Goal: Task Accomplishment & Management: Use online tool/utility

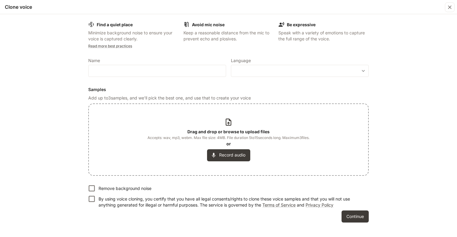
drag, startPoint x: 188, startPoint y: 87, endPoint x: 118, endPoint y: 90, distance: 70.4
click at [118, 90] on h6 "Samples" at bounding box center [228, 90] width 280 height 6
drag, startPoint x: 257, startPoint y: 94, endPoint x: 259, endPoint y: 97, distance: 4.1
click at [259, 97] on p "Add up to 3 samples, and we'll pick the best one, and use that to create your v…" at bounding box center [228, 98] width 280 height 6
click at [258, 97] on p "Add up to 3 samples, and we'll pick the best one, and use that to create your v…" at bounding box center [228, 98] width 280 height 6
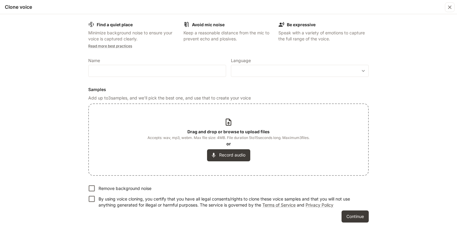
click at [255, 99] on p "Add up to 3 samples, and we'll pick the best one, and use that to create your v…" at bounding box center [228, 98] width 280 height 6
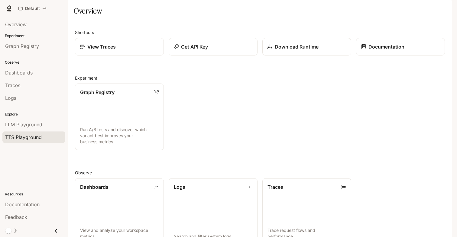
click at [40, 136] on span "TTS Playground" at bounding box center [23, 137] width 37 height 7
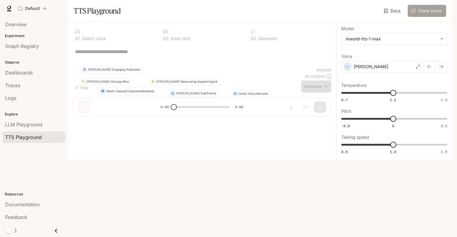
click at [419, 17] on button "Clone Voice" at bounding box center [426, 11] width 38 height 12
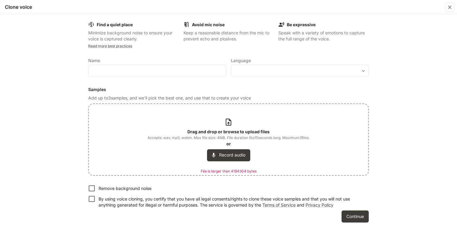
click at [229, 125] on icon at bounding box center [228, 122] width 5 height 7
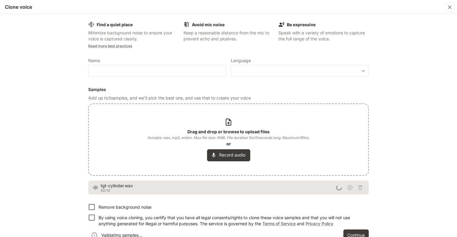
scroll to position [11, 0]
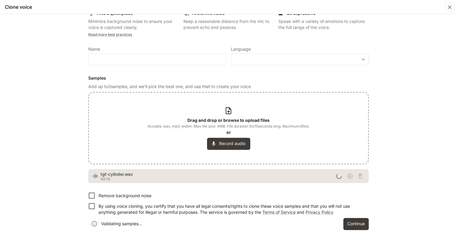
click at [124, 211] on p "By using voice cloning, you certify that you have all legal consents/rights to …" at bounding box center [230, 210] width 265 height 12
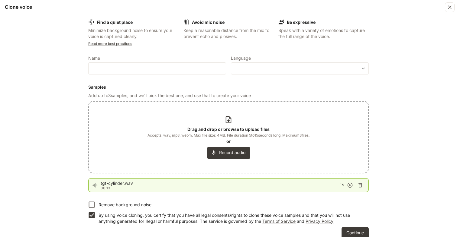
scroll to position [0, 0]
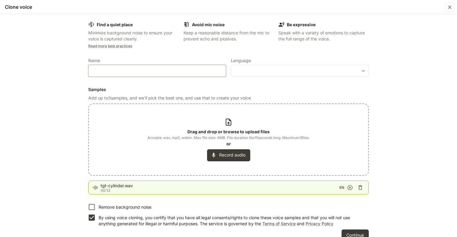
click at [145, 70] on input "text" at bounding box center [156, 71] width 137 height 6
click at [244, 73] on body "**********" at bounding box center [228, 118] width 457 height 237
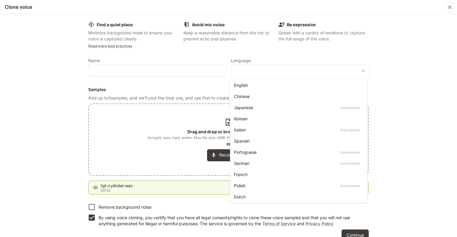
click at [246, 83] on div "English" at bounding box center [297, 85] width 127 height 6
type input "*****"
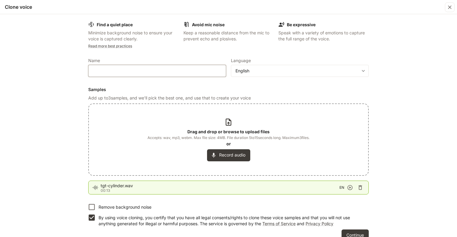
click at [182, 74] on input "text" at bounding box center [156, 71] width 137 height 6
type input "********"
click at [75, 73] on div "Find a quiet place Minimize background noise to ensure your voice is captured c…" at bounding box center [228, 125] width 457 height 223
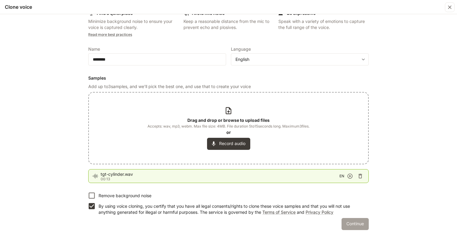
click at [344, 222] on button "Continue" at bounding box center [354, 224] width 27 height 12
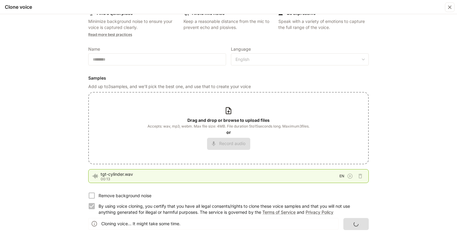
scroll to position [0, 0]
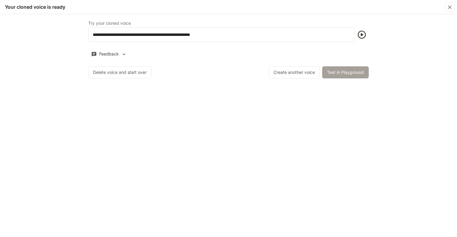
click at [329, 73] on button "Test in Playground" at bounding box center [345, 72] width 46 height 12
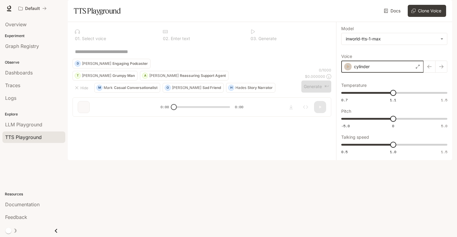
click at [348, 69] on icon "button" at bounding box center [348, 67] width 3 height 4
click at [350, 70] on div "button" at bounding box center [347, 66] width 7 height 7
click at [149, 55] on textarea at bounding box center [202, 51] width 254 height 7
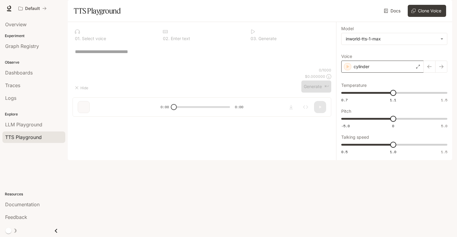
type textarea "*"
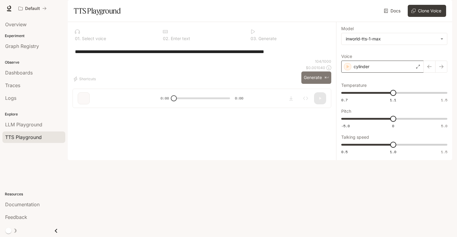
type textarea "**********"
click at [312, 84] on button "Generate ⌘⏎" at bounding box center [316, 78] width 30 height 12
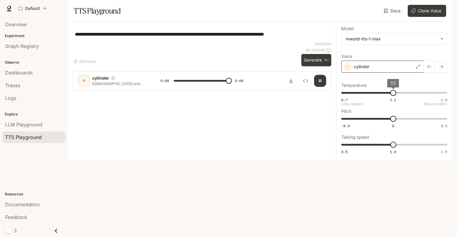
type input "*"
type input "***"
drag, startPoint x: 394, startPoint y: 112, endPoint x: 418, endPoint y: 109, distance: 25.0
click at [418, 96] on span "1.3" at bounding box center [418, 93] width 6 height 6
type input "***"
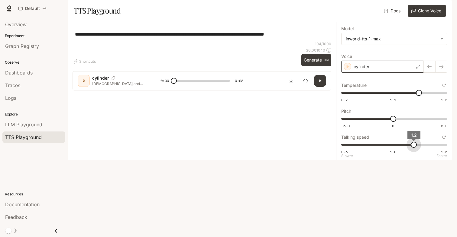
drag, startPoint x: 393, startPoint y: 161, endPoint x: 413, endPoint y: 161, distance: 19.9
click at [413, 148] on span "1.2" at bounding box center [413, 145] width 6 height 6
click at [316, 66] on button "Generate ⌘⏎" at bounding box center [316, 60] width 30 height 12
type input "*"
click at [290, 83] on icon "Download audio" at bounding box center [290, 81] width 5 height 5
